Goal: Task Accomplishment & Management: Use online tool/utility

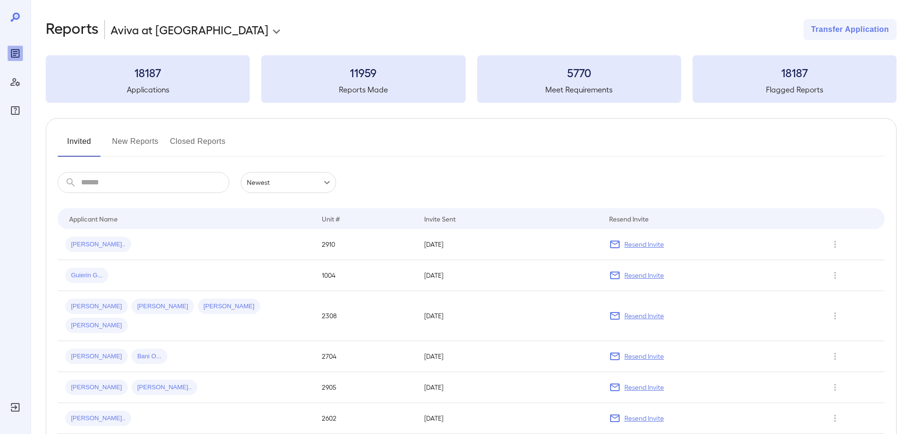
click at [145, 141] on button "New Reports" at bounding box center [135, 145] width 47 height 23
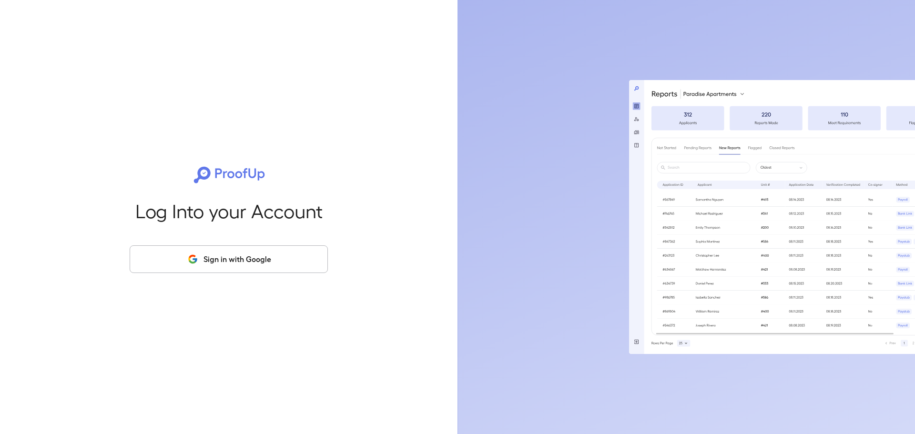
click at [246, 261] on button "Sign in with Google" at bounding box center [229, 260] width 198 height 28
